Goal: Task Accomplishment & Management: Manage account settings

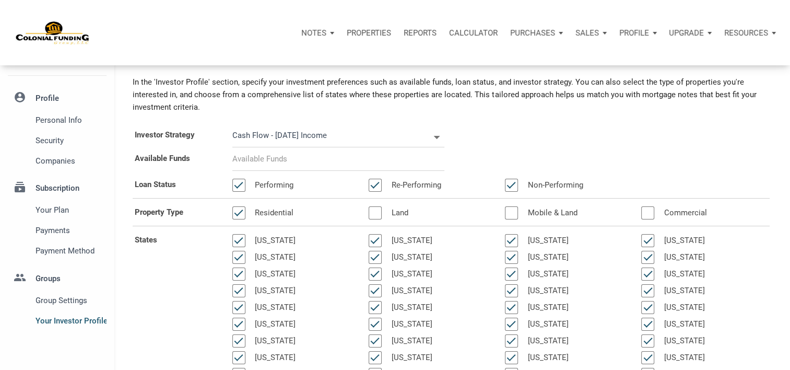
scroll to position [29, 0]
select select
type input "$ 2"
select select
type input "$ 20"
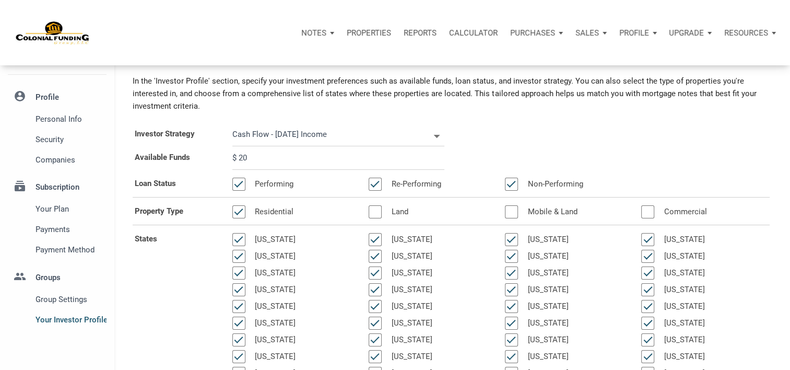
select select
type input "$ 200"
select select
type input "$ 2,000"
select select
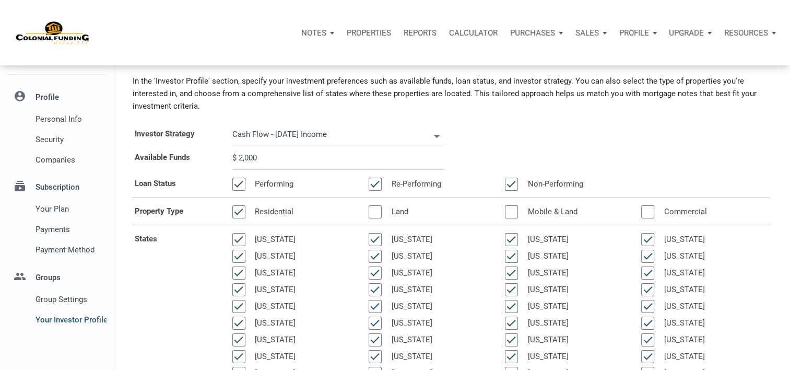
type input "$ 20,000"
select select
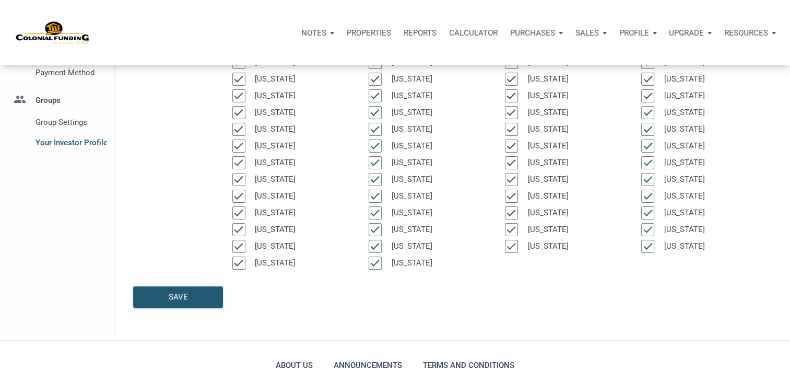
scroll to position [207, 0]
type input "$ 200,000"
click at [180, 293] on div "Save" at bounding box center [178, 296] width 19 height 12
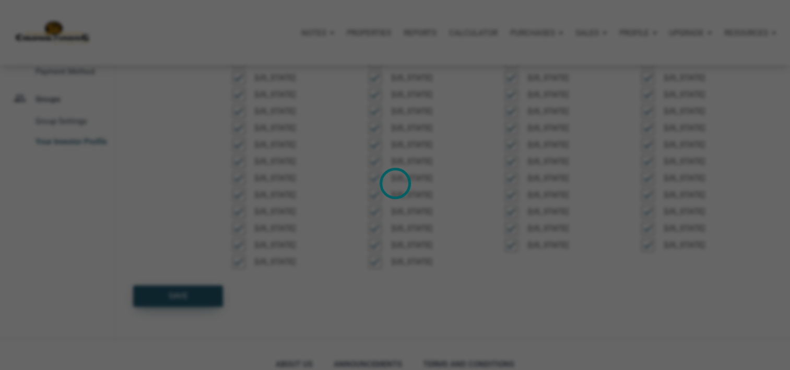
select select
type input "$ 200,000"
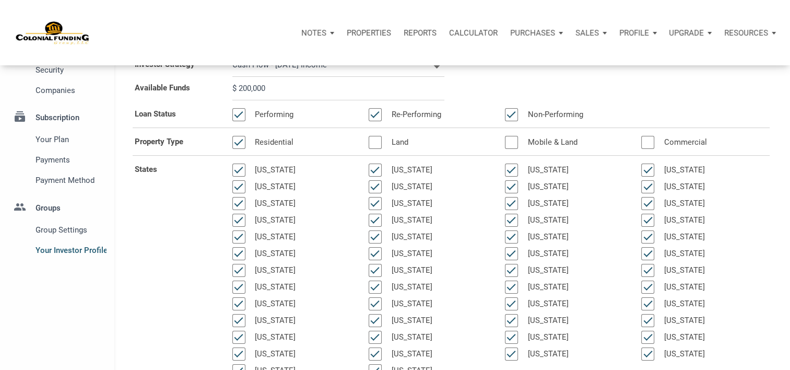
scroll to position [0, 0]
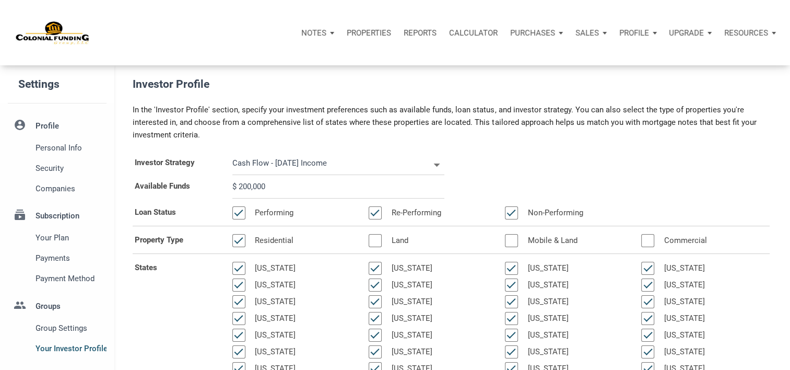
click at [313, 31] on p "Notes" at bounding box center [313, 32] width 25 height 9
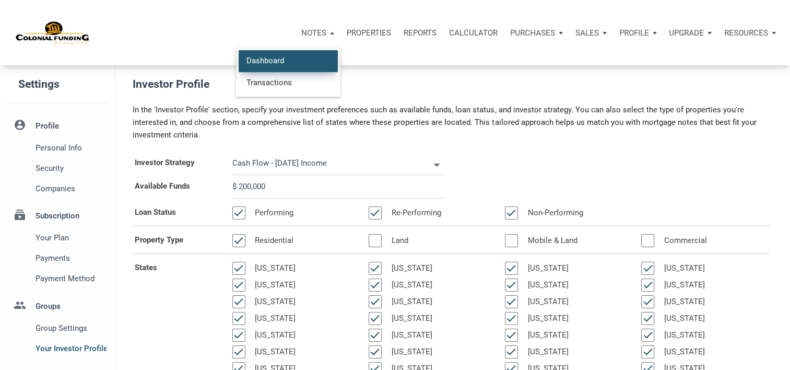
click at [252, 58] on link "Dashboard" at bounding box center [288, 60] width 99 height 21
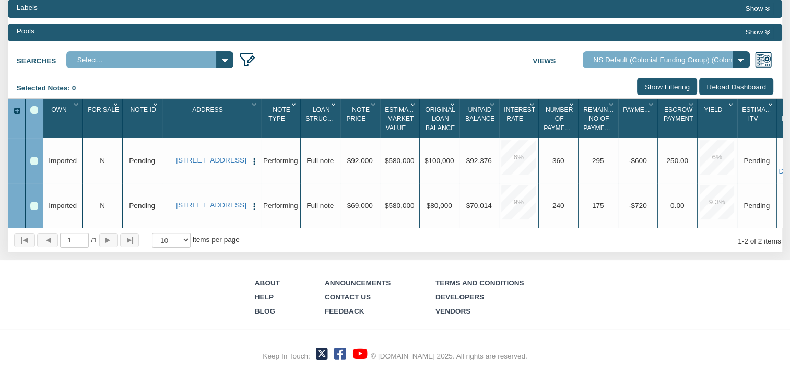
scroll to position [115, 0]
click at [740, 60] on select "Default View NS Default (Colonial Funding Group) (Colonial Funding Group)" at bounding box center [666, 59] width 167 height 17
click at [588, 68] on select "Default View NS Default (Colonial Funding Group) (Colonial Funding Group)" at bounding box center [666, 59] width 167 height 17
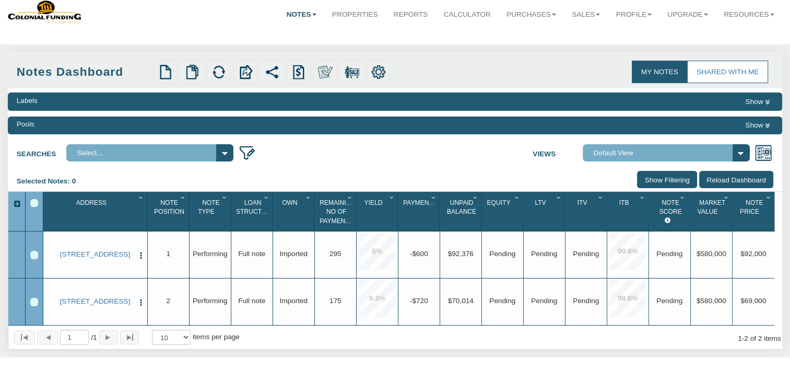
scroll to position [8, 0]
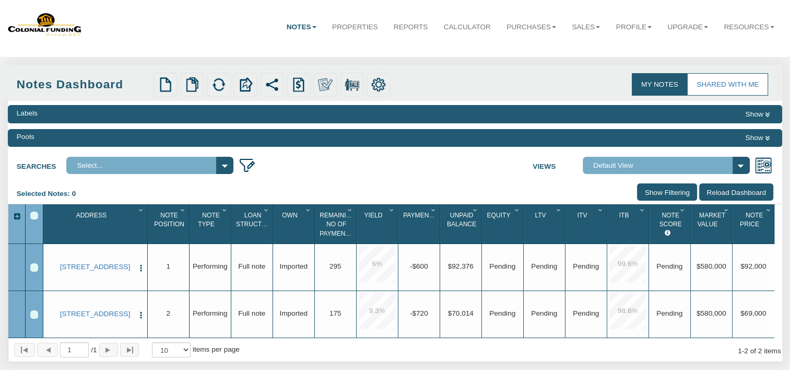
click at [706, 163] on select "Default View NS Default (Colonial Funding Group) (Colonial Funding Group)" at bounding box center [666, 165] width 167 height 17
select select "316"
click at [588, 167] on select "Default View NS Default (Colonial Funding Group) (Colonial Funding Group)" at bounding box center [666, 165] width 167 height 17
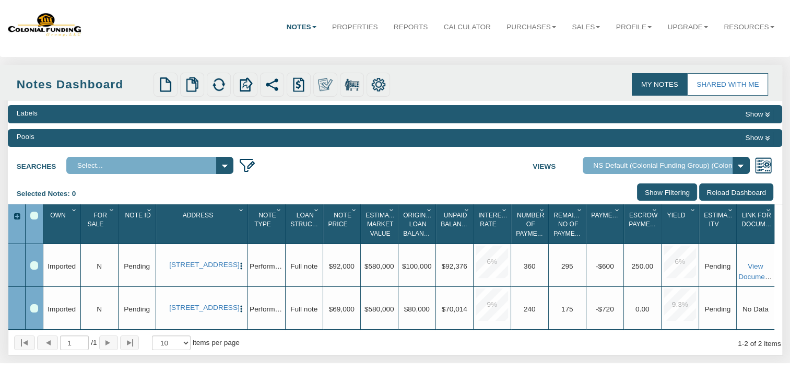
scroll to position [0, 0]
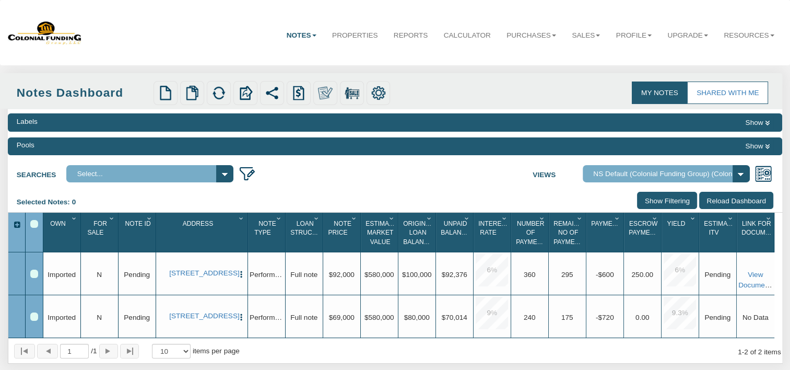
drag, startPoint x: 719, startPoint y: 1, endPoint x: 230, endPoint y: 23, distance: 490.2
click at [230, 23] on div "Notes Dashboard Transactions Properties Reports Calculator Purchases Offers Ord…" at bounding box center [395, 33] width 774 height 50
